Goal: Navigation & Orientation: Find specific page/section

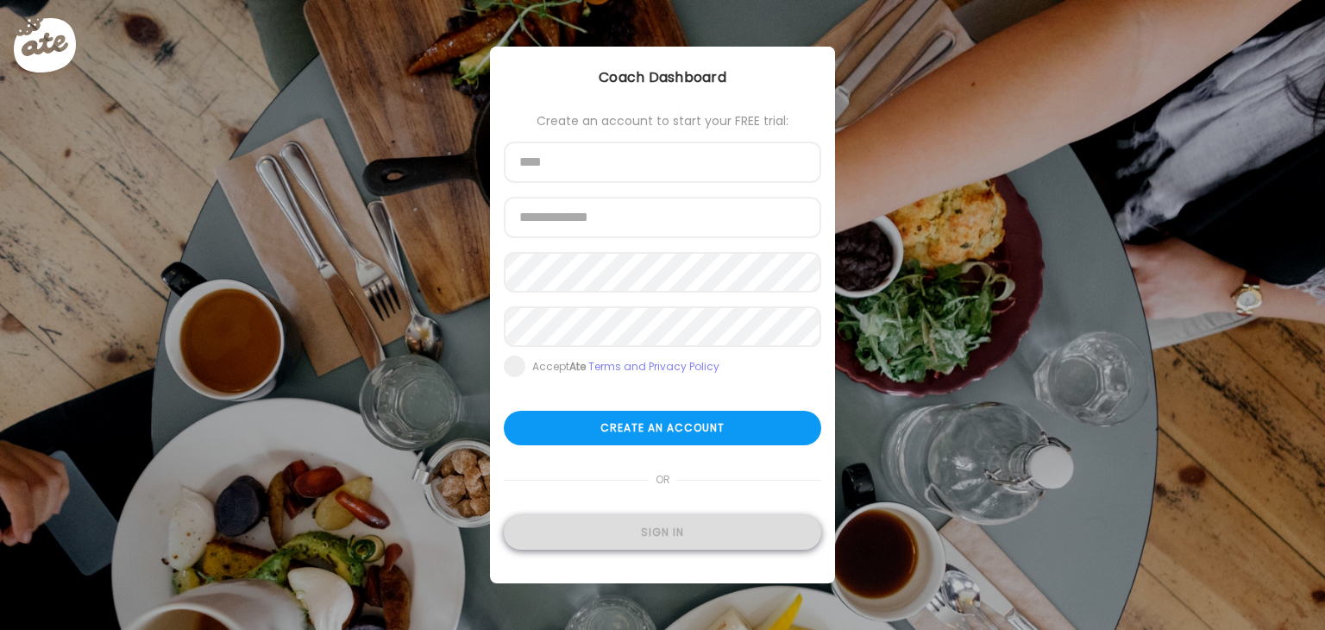
type input "**********"
click at [694, 537] on div "Sign in" at bounding box center [662, 532] width 317 height 35
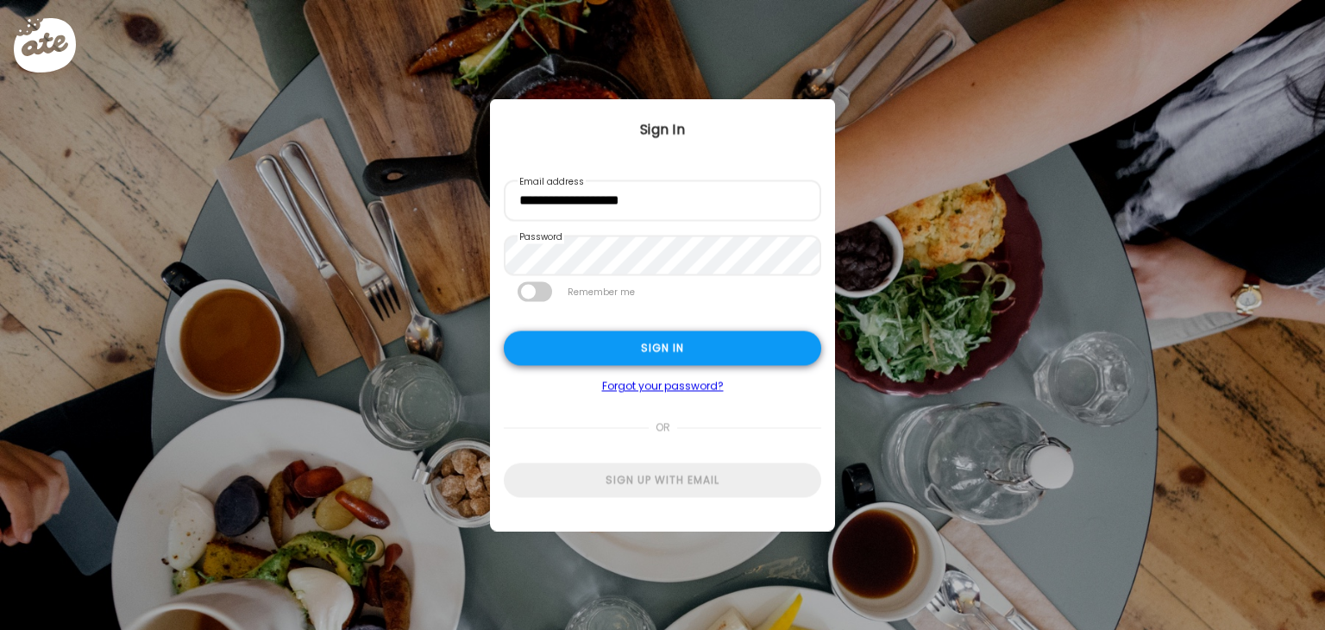
click at [637, 338] on div "Sign in" at bounding box center [662, 348] width 317 height 35
type input "*******"
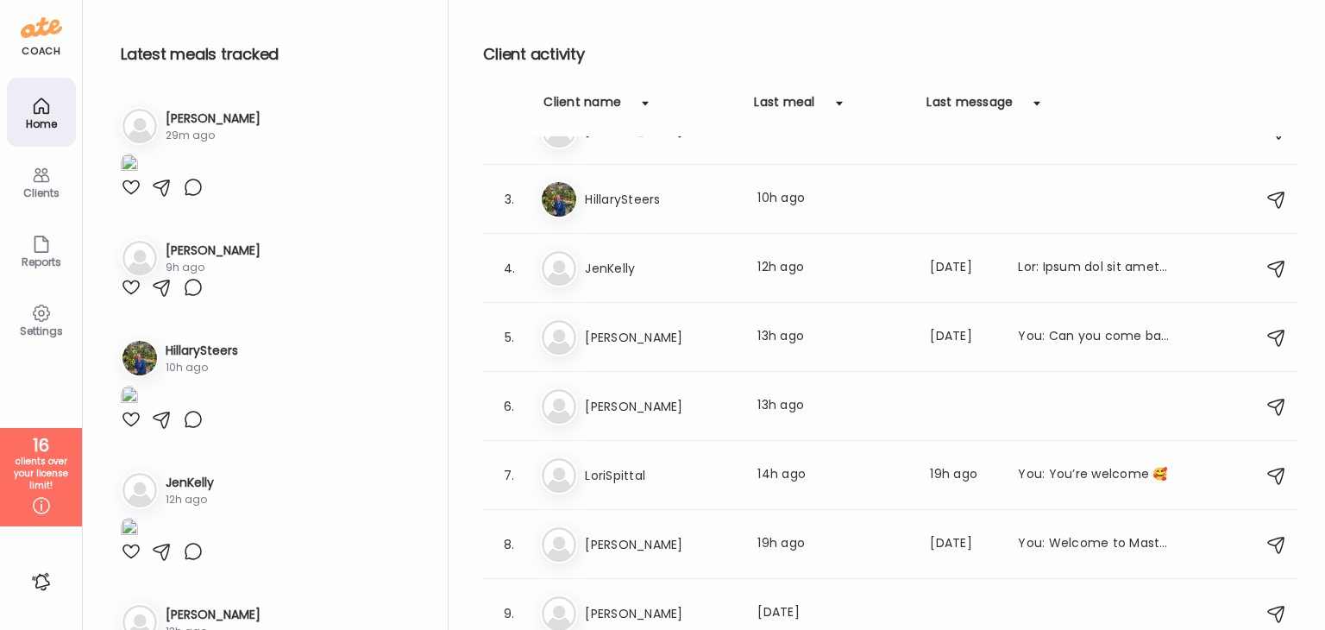
scroll to position [104, 0]
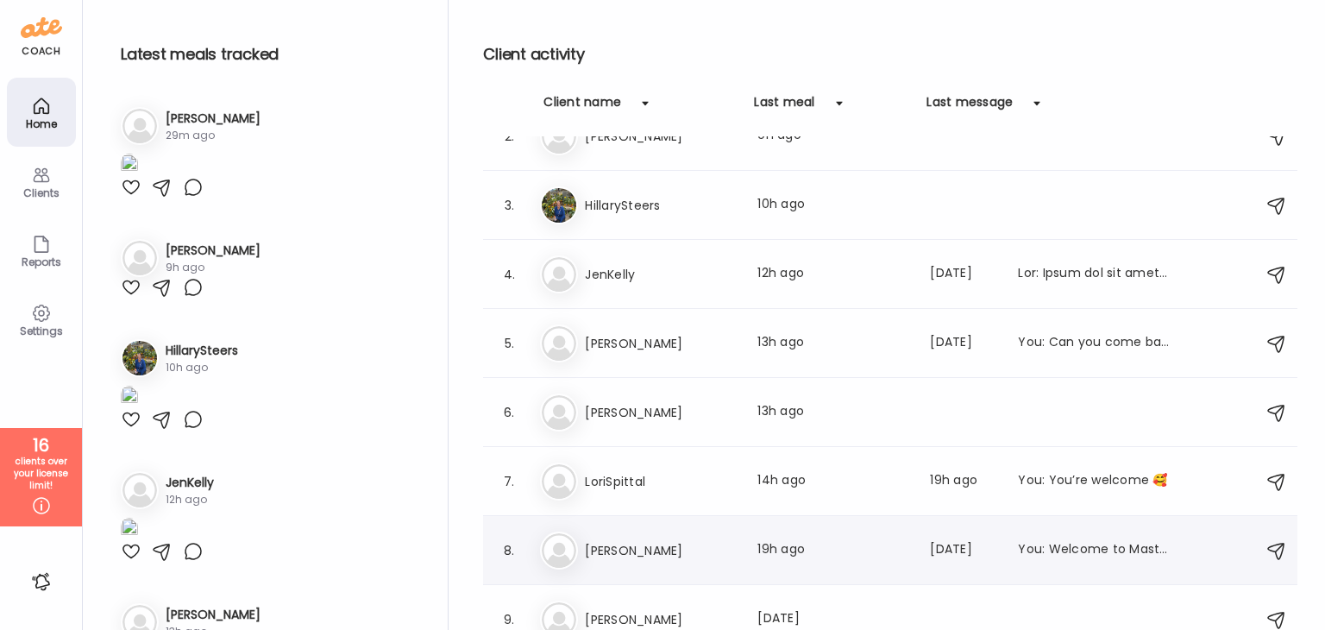
click at [645, 560] on div "[PERSON_NAME] Last meal: 19h ago Last message: [DATE] You: Welcome to Mastery" at bounding box center [893, 550] width 706 height 38
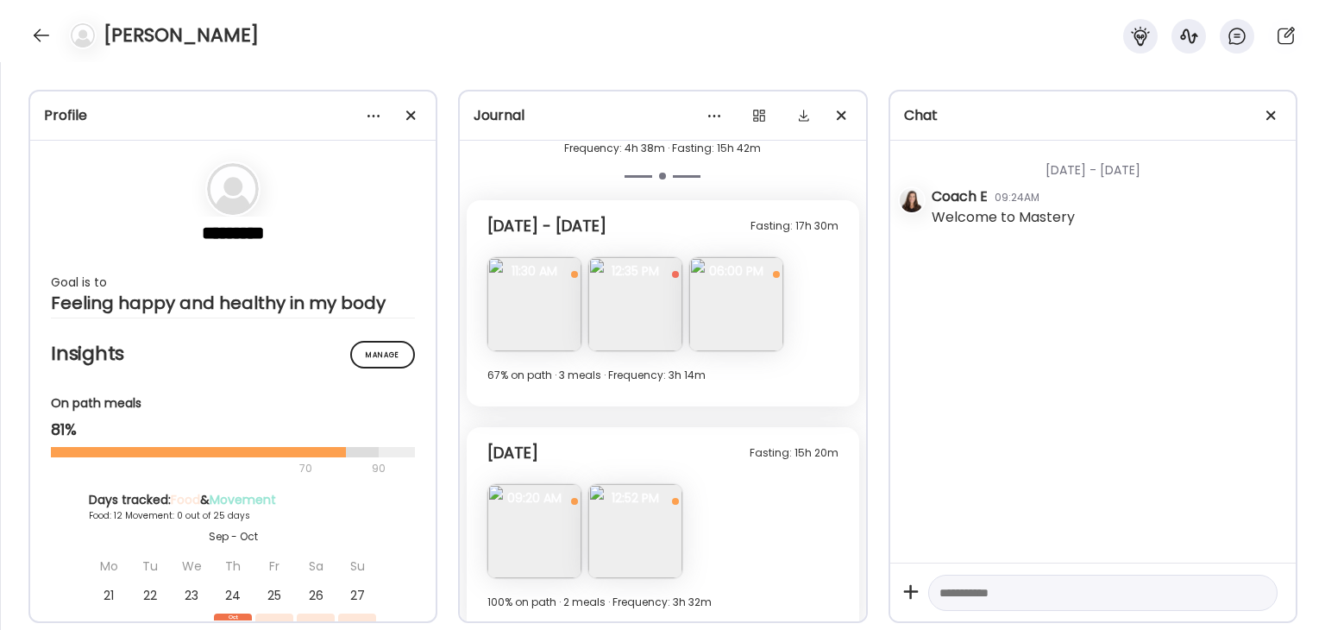
scroll to position [6370, 0]
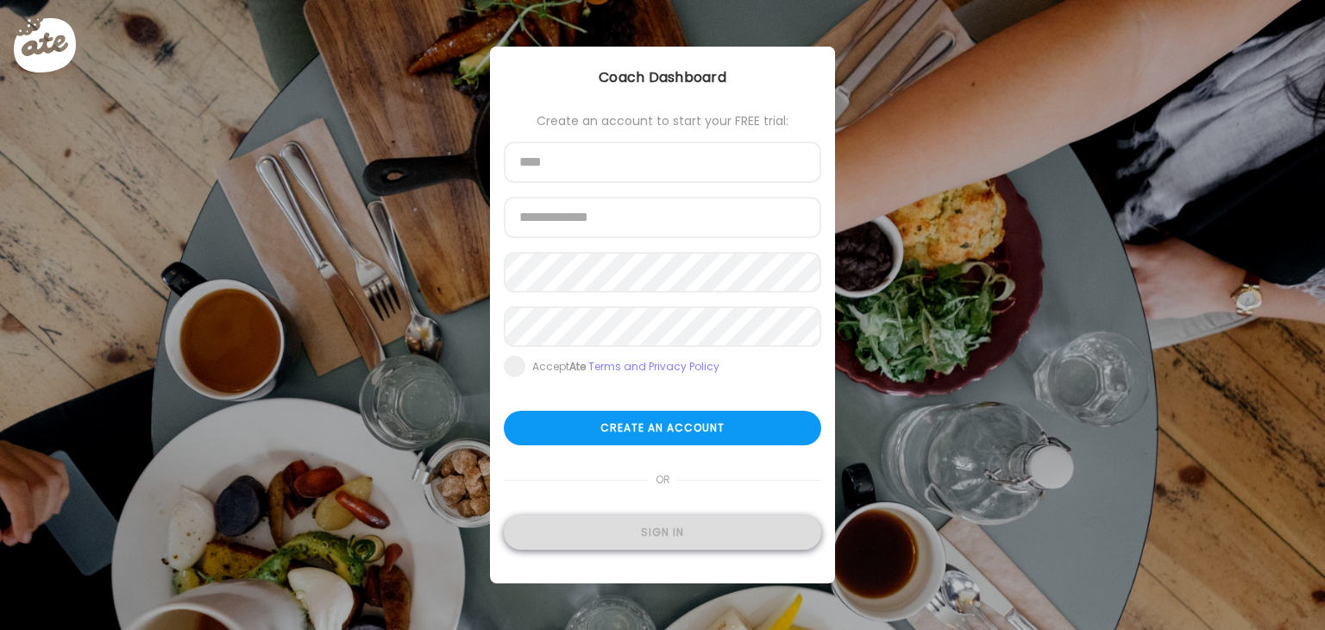
type input "**********"
click at [643, 537] on div "Sign in" at bounding box center [662, 532] width 317 height 35
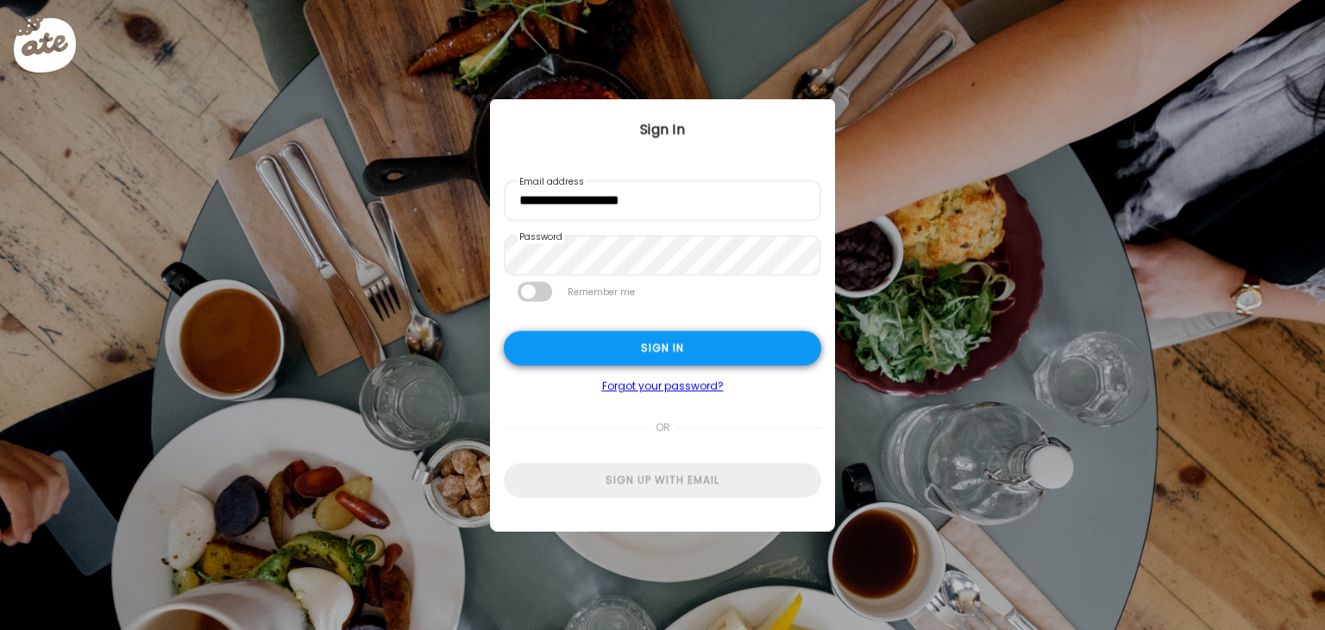
click at [627, 342] on div "Sign in" at bounding box center [662, 348] width 317 height 35
type input "*******"
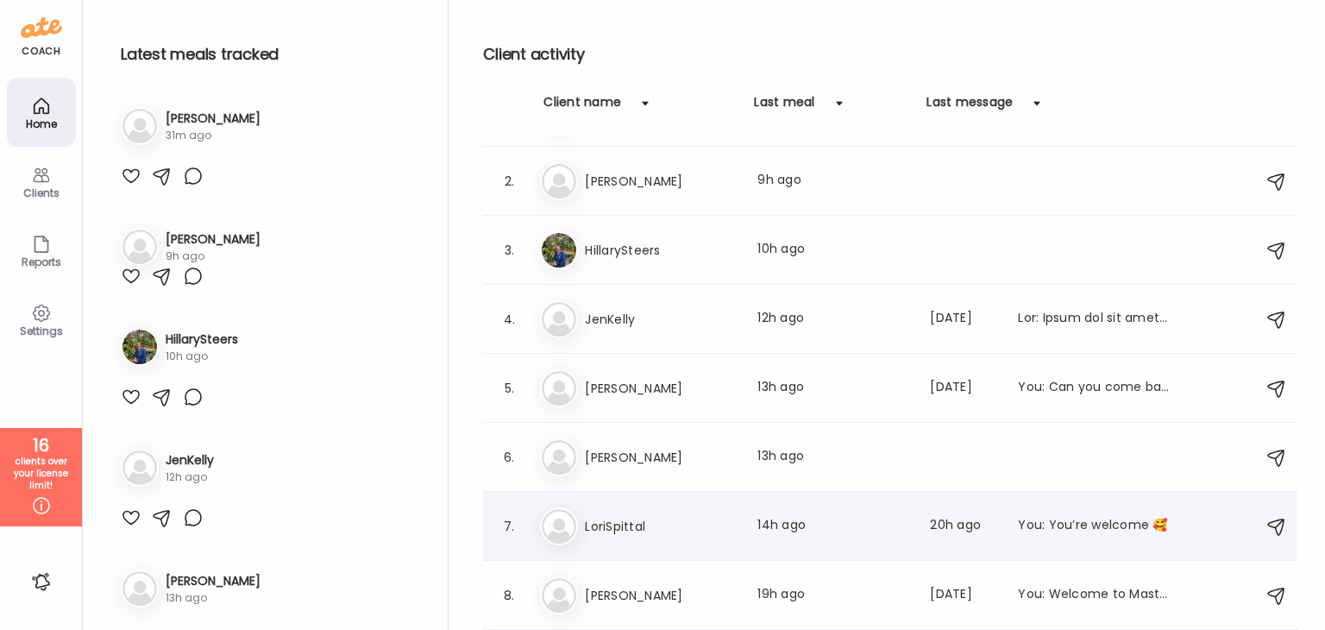
scroll to position [173, 0]
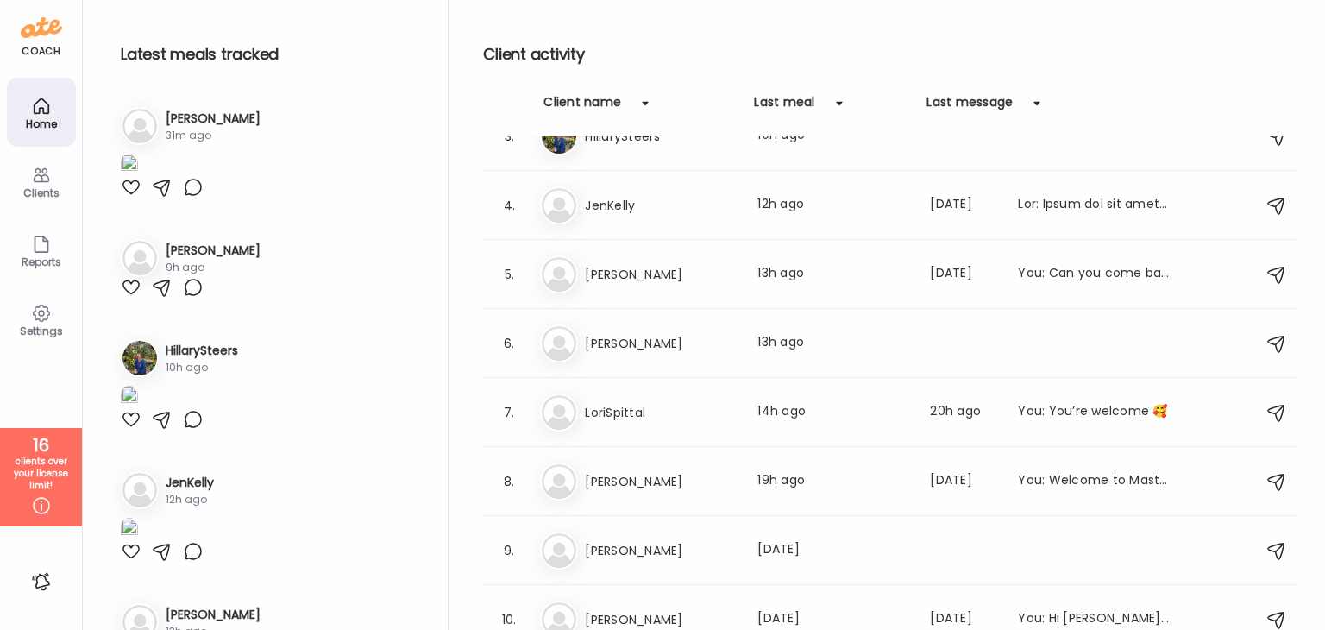
click at [675, 484] on h3 "[PERSON_NAME]" at bounding box center [661, 481] width 152 height 21
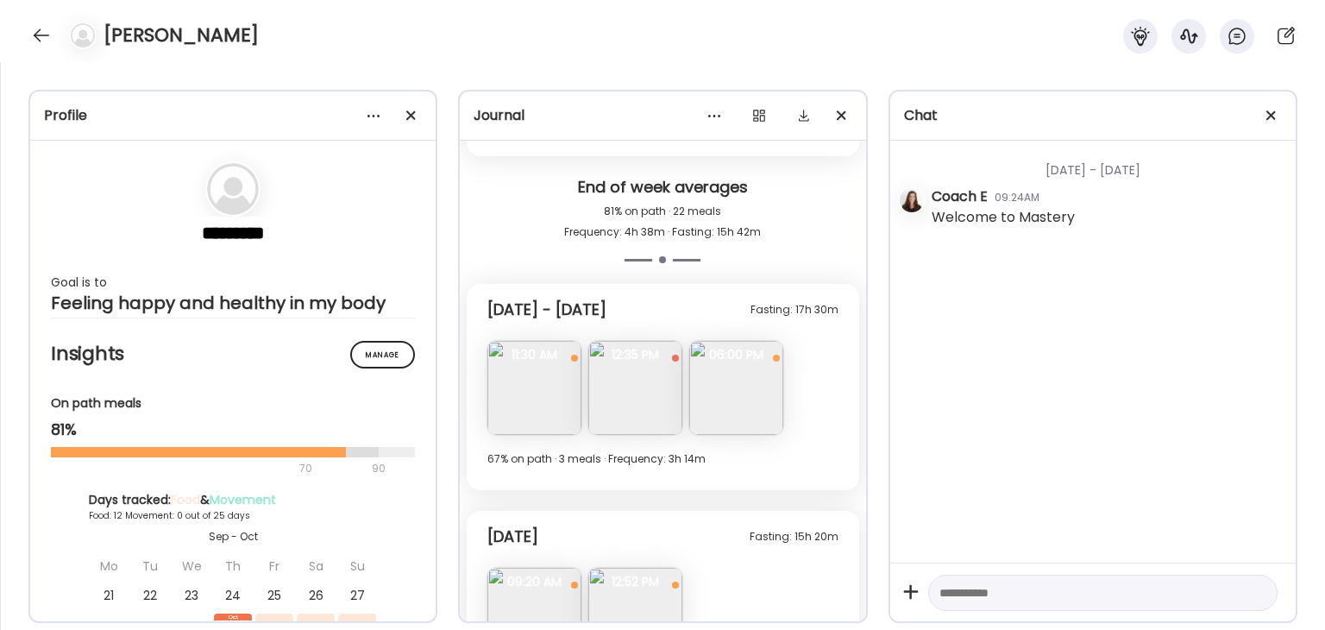
scroll to position [4184, 0]
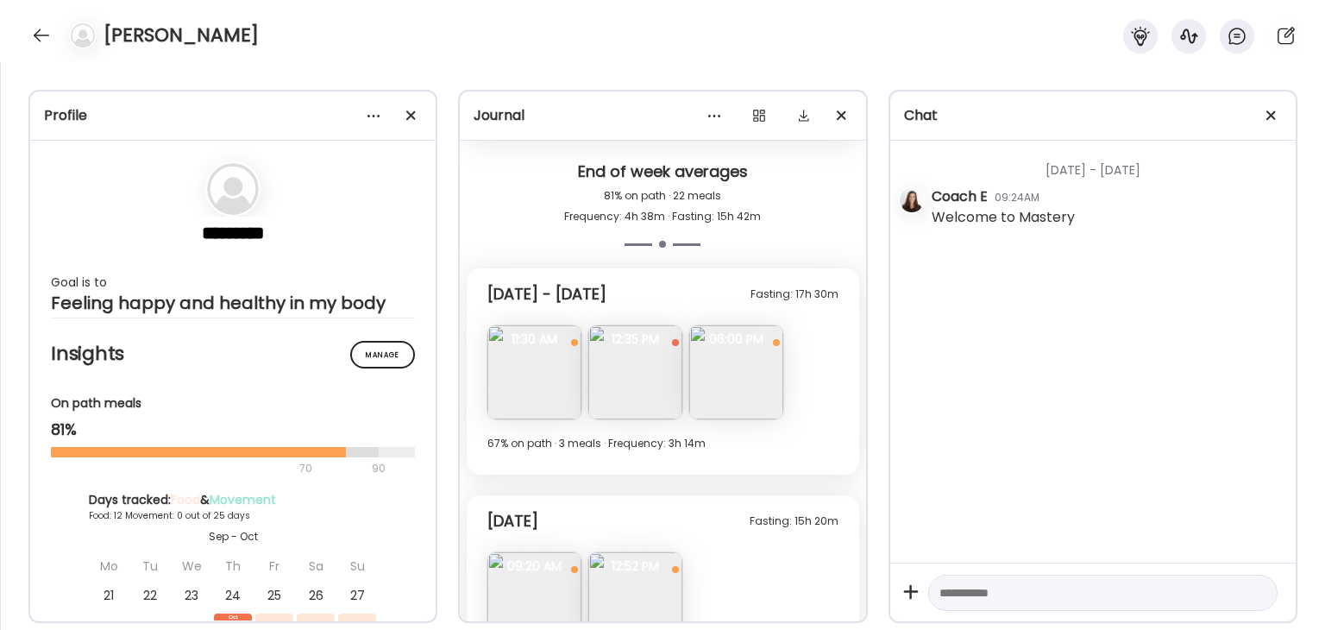
click at [769, 361] on img at bounding box center [736, 372] width 94 height 94
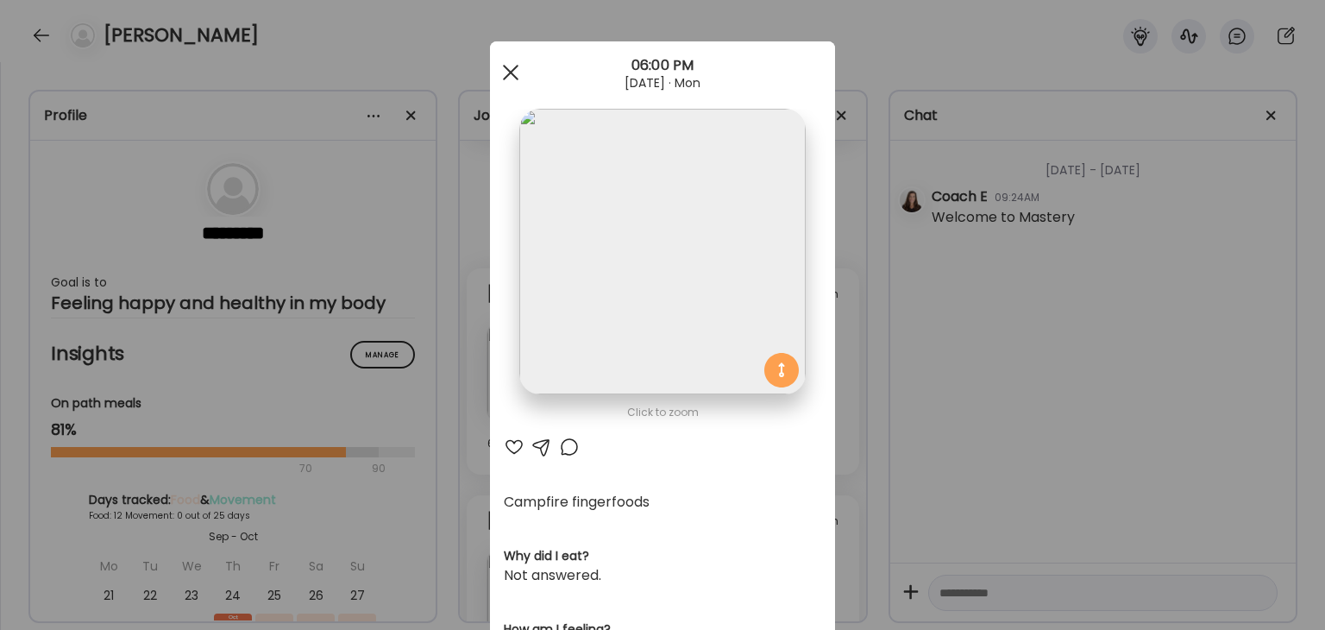
click at [510, 70] on div at bounding box center [510, 72] width 35 height 35
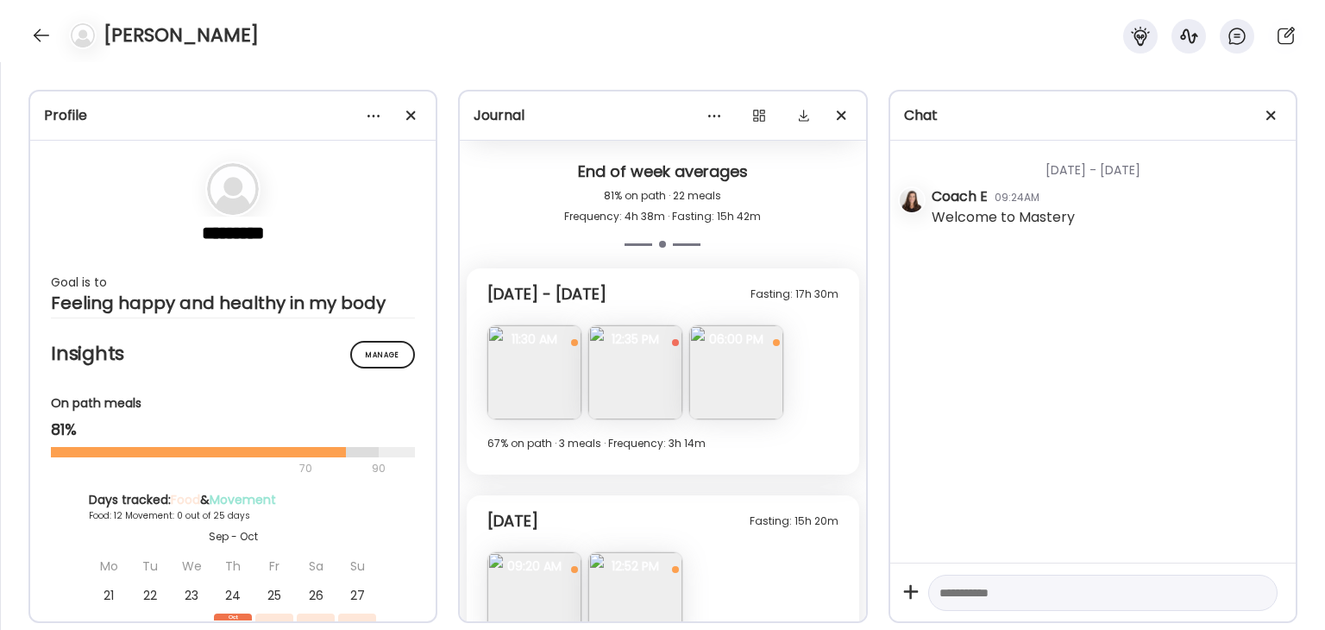
scroll to position [4270, 0]
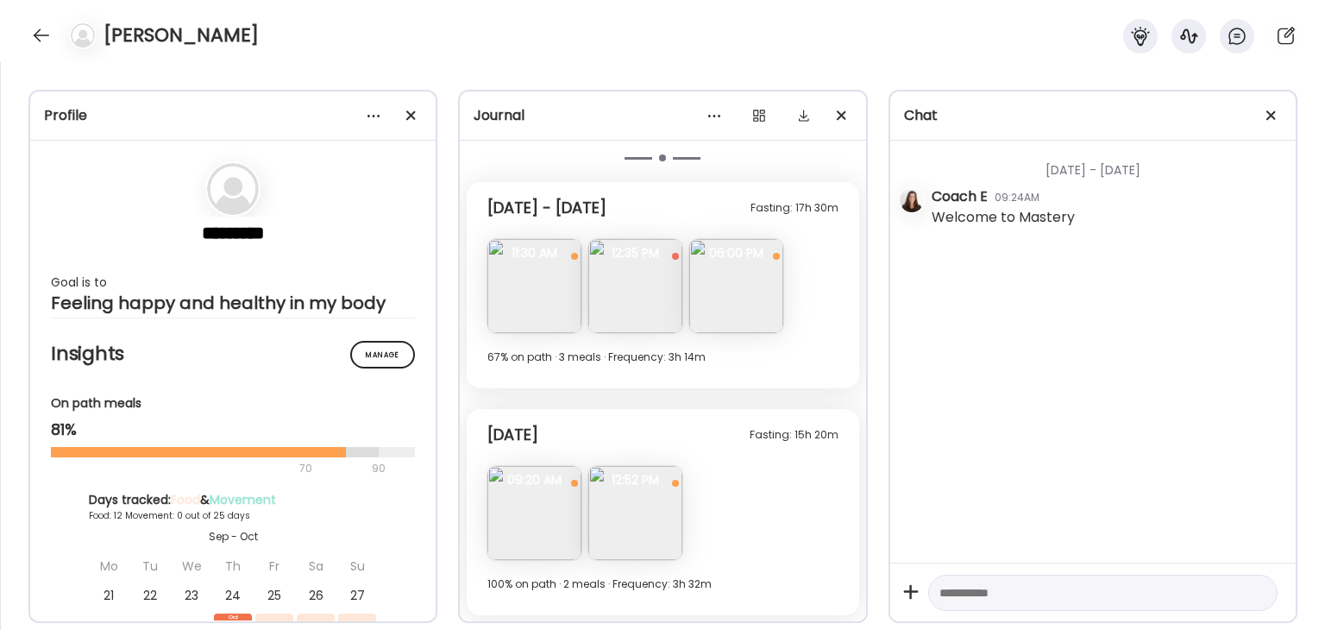
click at [636, 505] on img at bounding box center [635, 513] width 94 height 94
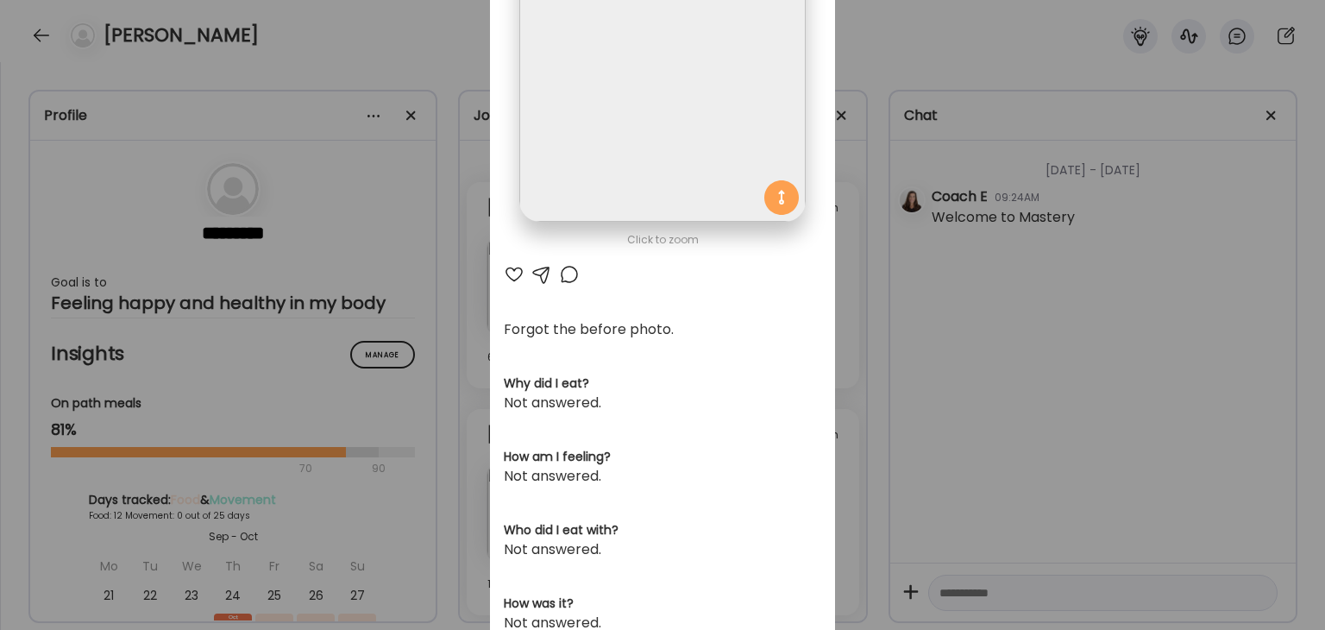
scroll to position [0, 0]
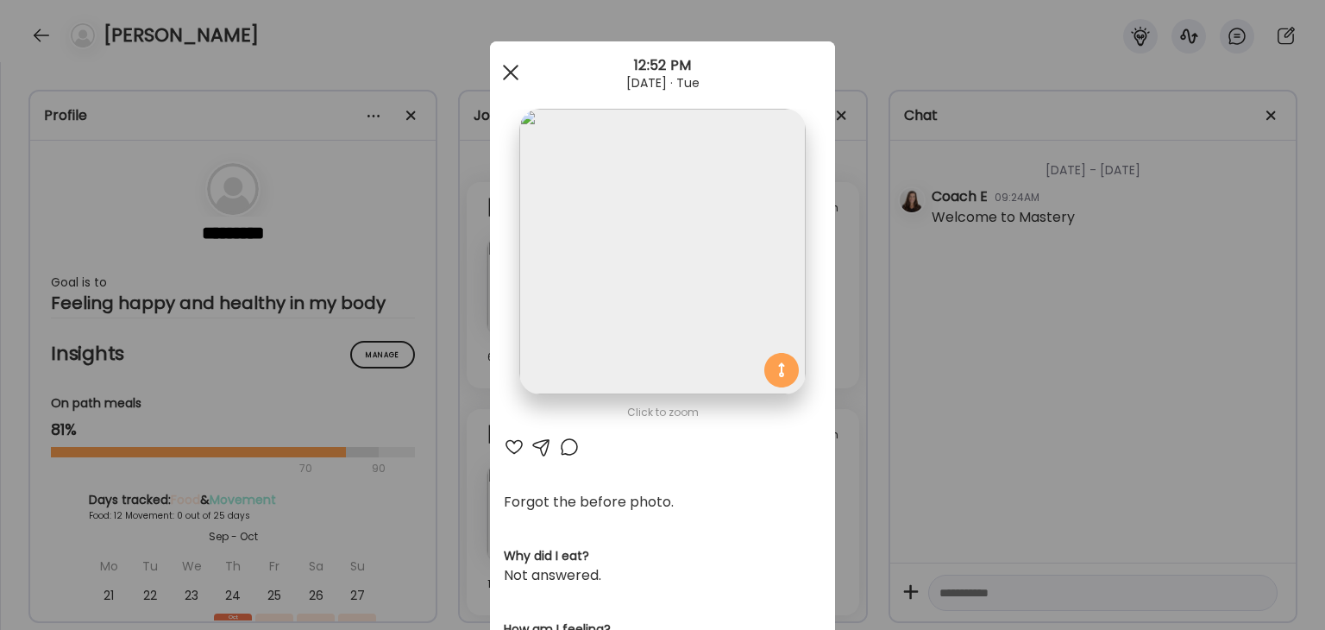
click at [507, 73] on div at bounding box center [510, 72] width 35 height 35
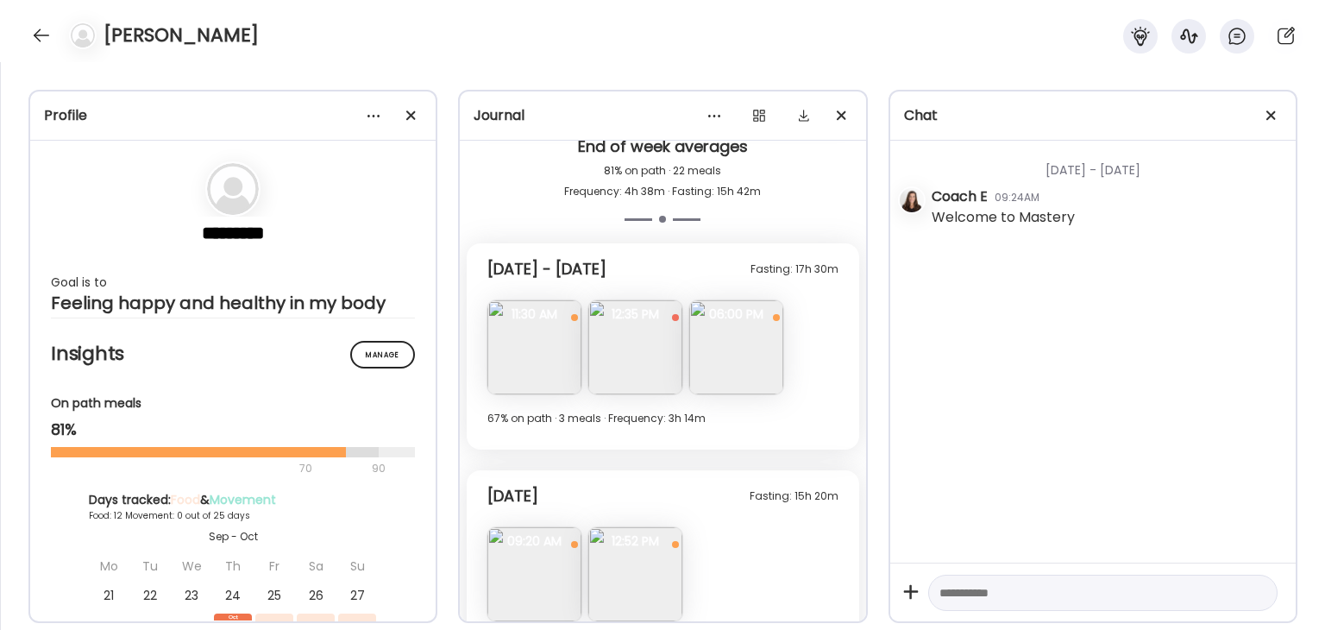
scroll to position [4270, 0]
